Goal: Book appointment/travel/reservation

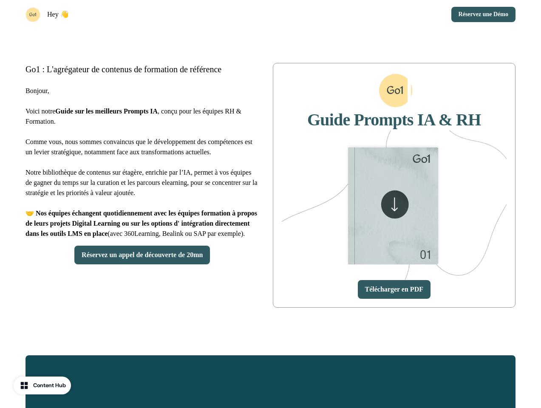
click at [270, 14] on div "Hey 👋 Réservez une Démo" at bounding box center [270, 14] width 541 height 29
click at [146, 14] on div "Hey 👋" at bounding box center [146, 14] width 242 height 15
click at [395, 14] on div "Réservez une Démo" at bounding box center [395, 14] width 242 height 15
click at [481, 14] on button "Réservez une Démo" at bounding box center [483, 14] width 64 height 15
click at [270, 185] on div "Go1 : L'agrégateur de contenus de formation de référence Bonjour, Voici notre G…" at bounding box center [270, 185] width 541 height 313
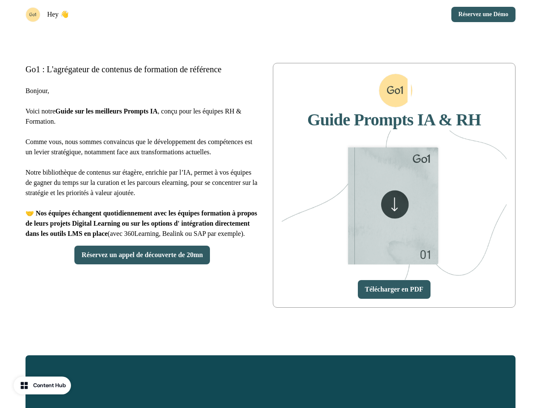
scroll to position [341, 0]
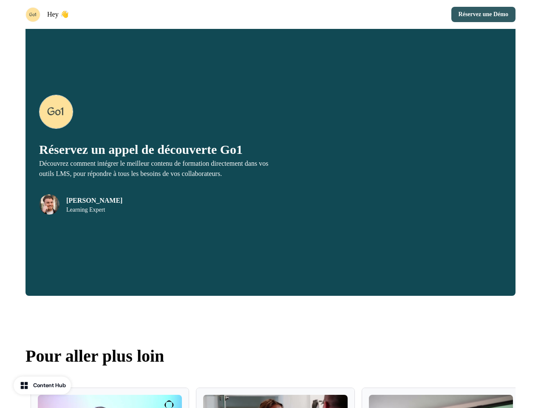
click at [142, 174] on div "Réservez un appel de découverte Go1 Découvrez comment intégrer le meilleur cont…" at bounding box center [270, 155] width 490 height 282
click at [142, 251] on div "Réservez un appel de découverte Go1 Découvrez comment intégrer le meilleur cont…" at bounding box center [270, 155] width 490 height 282
click at [142, 275] on div "Réservez un appel de découverte Go1 Découvrez comment intégrer le meilleur cont…" at bounding box center [270, 155] width 490 height 282
